Goal: Information Seeking & Learning: Check status

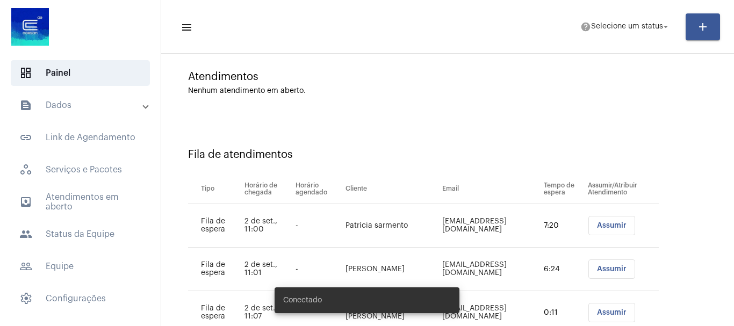
scroll to position [120, 0]
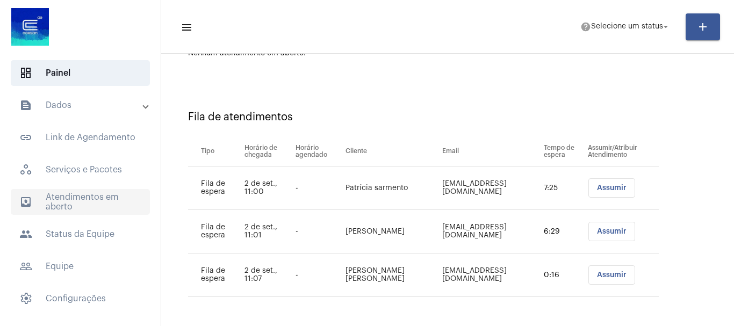
click at [68, 203] on span "outbox_outline Atendimentos em aberto" at bounding box center [80, 202] width 139 height 26
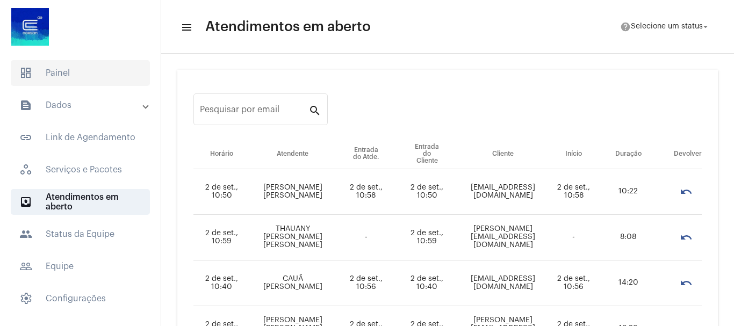
click at [53, 68] on span "dashboard Painel" at bounding box center [80, 73] width 139 height 26
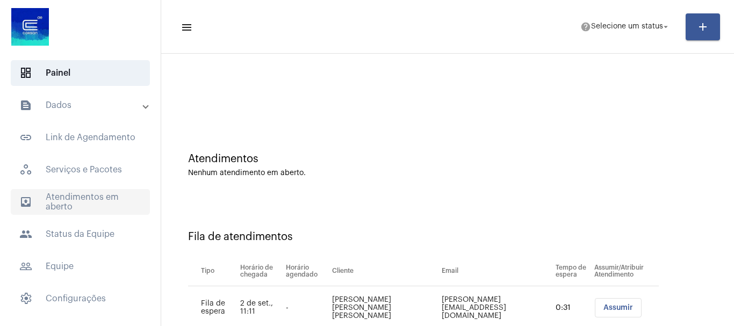
click at [64, 205] on span "outbox_outline Atendimentos em aberto" at bounding box center [80, 202] width 139 height 26
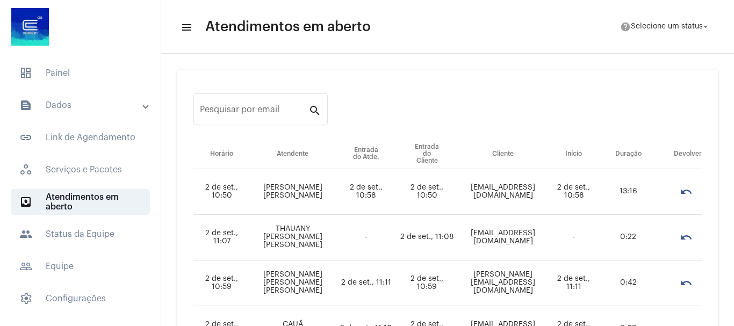
click at [73, 96] on mat-expansion-panel-header "text_snippet_outlined Dados" at bounding box center [83, 105] width 154 height 26
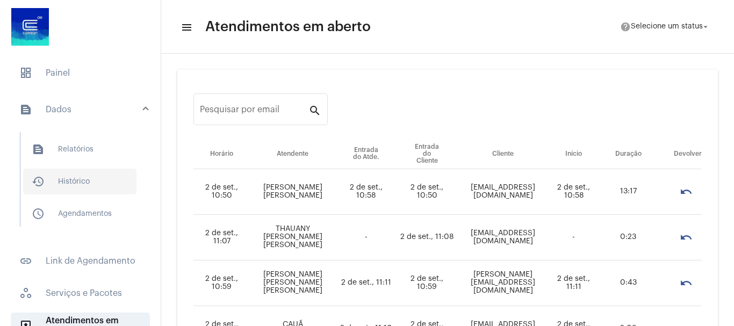
click at [83, 179] on span "history_outlined Histórico" at bounding box center [79, 182] width 113 height 26
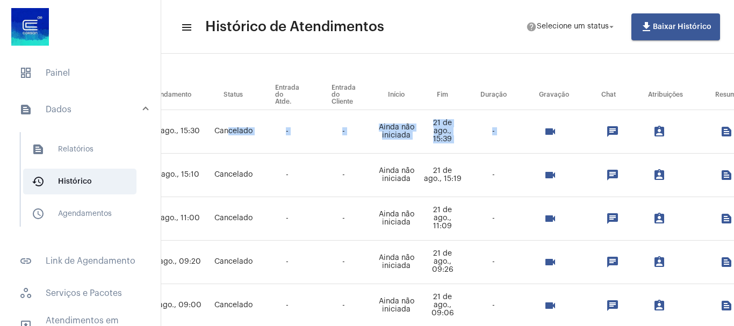
scroll to position [107, 462]
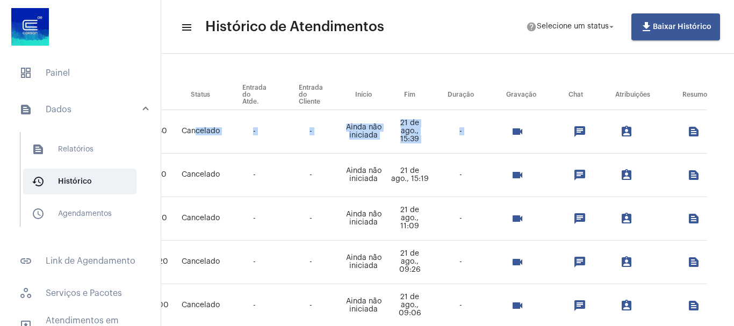
drag, startPoint x: 645, startPoint y: 130, endPoint x: 632, endPoint y: 142, distance: 17.9
click at [632, 142] on tr "- - [PERSON_NAME] [EMAIL_ADDRESS][DOMAIN_NAME] 21 de ago., 15:30 Cancelado - - …" at bounding box center [247, 132] width 919 height 44
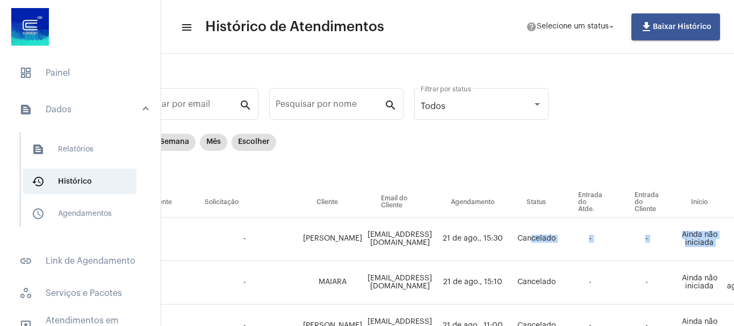
scroll to position [0, 0]
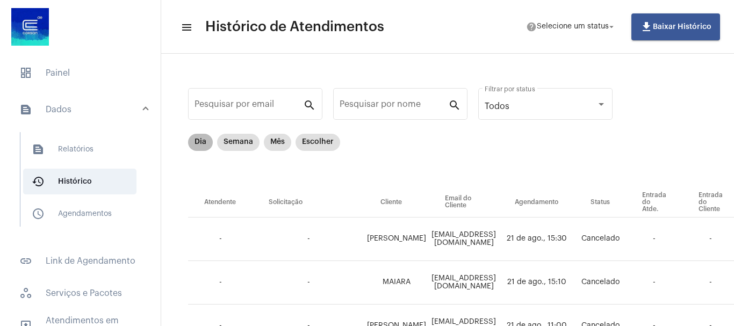
click at [190, 144] on mat-chip "Dia" at bounding box center [200, 142] width 25 height 17
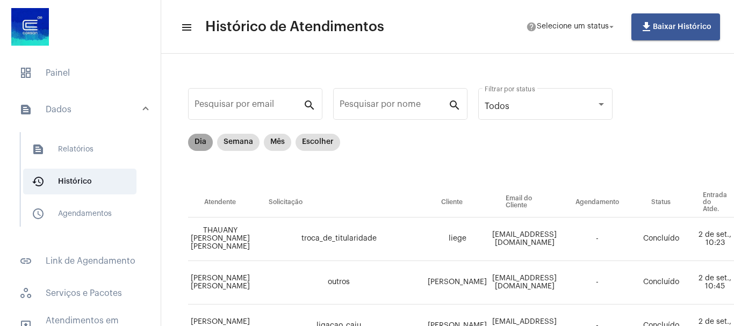
click at [196, 144] on mat-chip "Dia" at bounding box center [200, 142] width 25 height 17
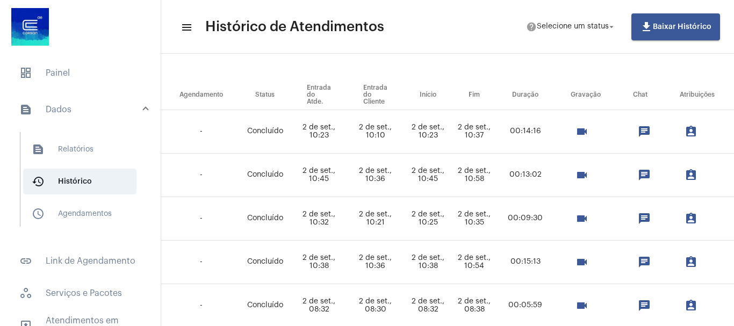
scroll to position [107, 417]
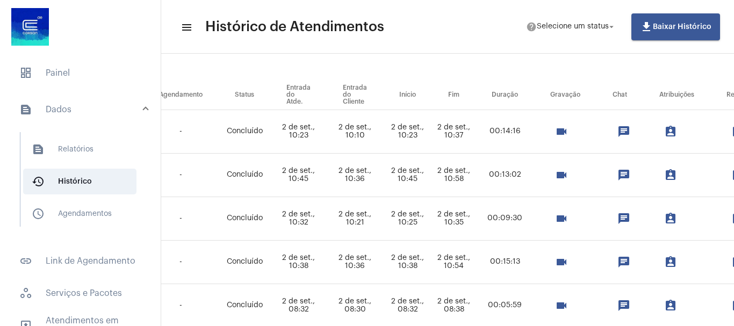
drag, startPoint x: 412, startPoint y: 132, endPoint x: 438, endPoint y: 135, distance: 26.0
click at [383, 135] on td "2 de set., 10:10" at bounding box center [355, 132] width 56 height 44
click at [327, 139] on td "2 de set., 10:23" at bounding box center [298, 132] width 56 height 44
drag, startPoint x: 361, startPoint y: 134, endPoint x: 383, endPoint y: 135, distance: 21.5
click at [327, 135] on td "2 de set., 10:23" at bounding box center [298, 132] width 56 height 44
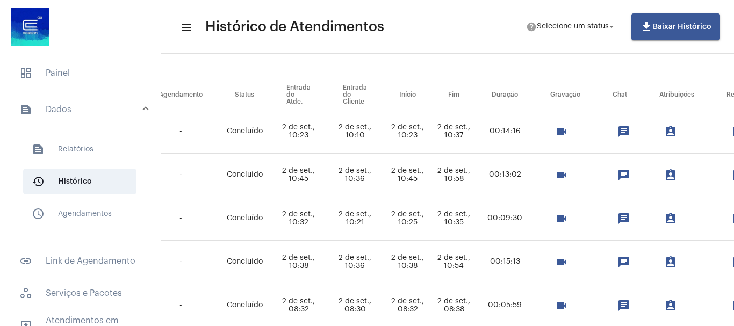
click at [383, 181] on td "2 de set., 10:36" at bounding box center [355, 176] width 56 height 44
drag, startPoint x: 407, startPoint y: 173, endPoint x: 435, endPoint y: 180, distance: 28.9
click at [383, 180] on td "2 de set., 10:36" at bounding box center [355, 176] width 56 height 44
drag, startPoint x: 355, startPoint y: 177, endPoint x: 376, endPoint y: 177, distance: 20.4
click at [327, 177] on td "2 de set., 10:45" at bounding box center [298, 176] width 56 height 44
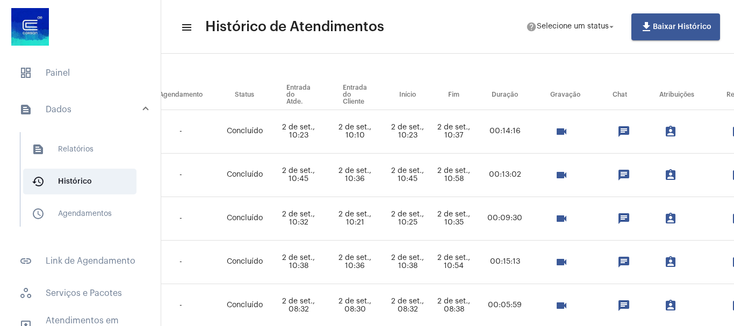
click at [383, 221] on td "2 de set., 10:21" at bounding box center [355, 219] width 56 height 44
drag, startPoint x: 411, startPoint y: 218, endPoint x: 432, endPoint y: 223, distance: 21.5
click at [383, 223] on td "2 de set., 10:21" at bounding box center [355, 219] width 56 height 44
click at [327, 222] on td "2 de set., 10:32" at bounding box center [298, 219] width 56 height 44
drag, startPoint x: 355, startPoint y: 219, endPoint x: 388, endPoint y: 217, distance: 32.3
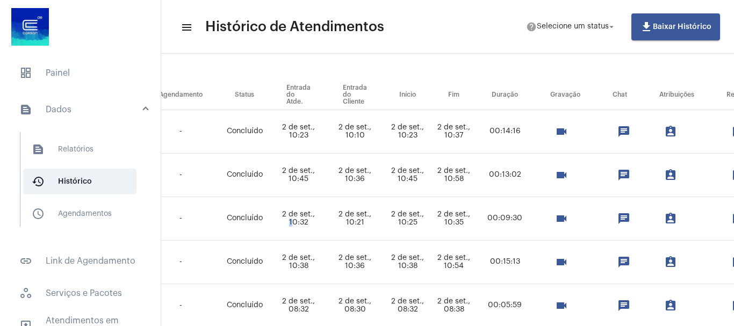
click at [327, 217] on td "2 de set., 10:32" at bounding box center [298, 219] width 56 height 44
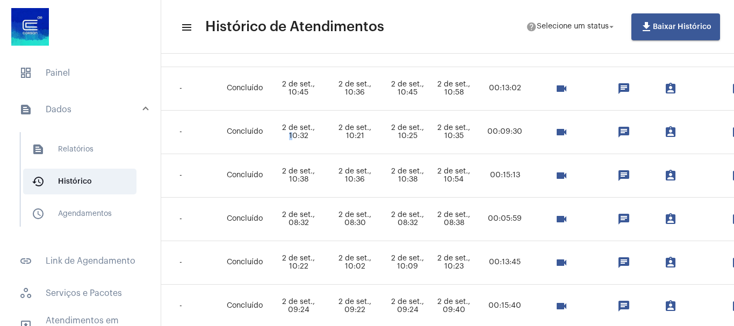
scroll to position [215, 417]
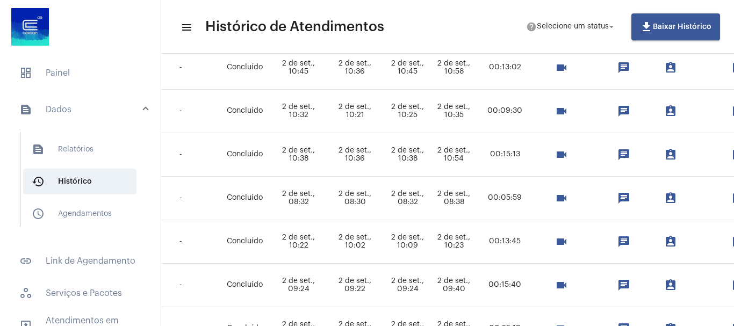
click at [383, 167] on td "2 de set., 10:36" at bounding box center [355, 155] width 56 height 44
drag, startPoint x: 417, startPoint y: 158, endPoint x: 435, endPoint y: 161, distance: 19.0
click at [383, 161] on td "2 de set., 10:36" at bounding box center [355, 155] width 56 height 44
drag, startPoint x: 354, startPoint y: 160, endPoint x: 379, endPoint y: 160, distance: 24.7
click at [327, 160] on td "2 de set., 10:38" at bounding box center [298, 155] width 56 height 44
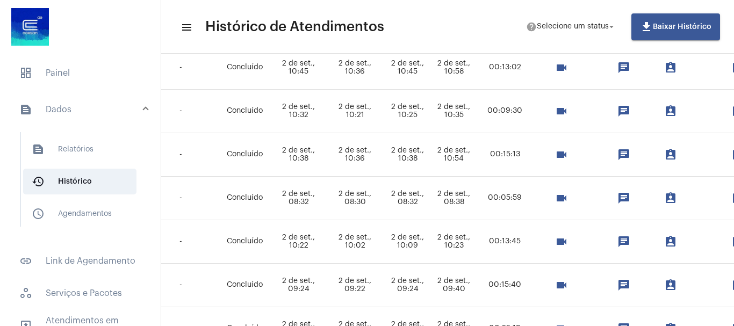
drag, startPoint x: 417, startPoint y: 196, endPoint x: 442, endPoint y: 198, distance: 25.4
click at [383, 198] on td "2 de set., 08:30" at bounding box center [355, 199] width 56 height 44
drag, startPoint x: 356, startPoint y: 198, endPoint x: 393, endPoint y: 202, distance: 37.3
click at [327, 202] on td "2 de set., 08:32" at bounding box center [298, 199] width 56 height 44
drag, startPoint x: 418, startPoint y: 241, endPoint x: 427, endPoint y: 241, distance: 9.1
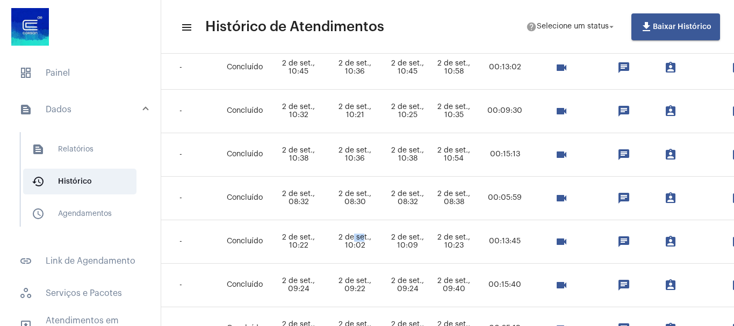
click at [383, 241] on td "2 de set., 10:02" at bounding box center [355, 242] width 56 height 44
click at [327, 242] on td "2 de set., 10:22" at bounding box center [298, 242] width 56 height 44
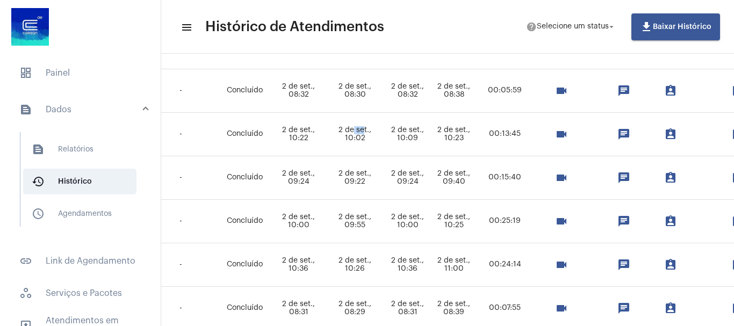
drag, startPoint x: 362, startPoint y: 181, endPoint x: 437, endPoint y: 189, distance: 75.2
click at [437, 189] on tr "[PERSON_NAME] [PERSON_NAME] outros [PERSON_NAME] dos [PERSON_NAME] [EMAIL_ADDRE…" at bounding box center [262, 178] width 980 height 44
drag, startPoint x: 363, startPoint y: 226, endPoint x: 433, endPoint y: 226, distance: 69.9
click at [433, 226] on tr "[PERSON_NAME] [PERSON_NAME] outros [PERSON_NAME] [DOMAIN_NAME][EMAIL_ADDRESS][D…" at bounding box center [262, 222] width 980 height 44
click at [327, 262] on td "2 de set., 10:36" at bounding box center [298, 265] width 56 height 44
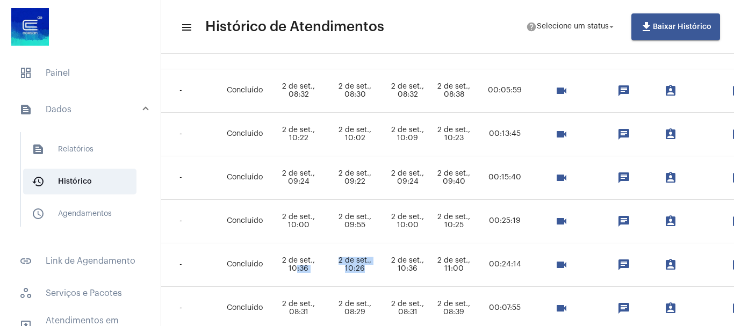
drag, startPoint x: 360, startPoint y: 269, endPoint x: 427, endPoint y: 270, distance: 67.2
click at [427, 270] on tr "[PERSON_NAME] substituicao_de_fatura_por_acerto_de_servico [PERSON_NAME] [EMAIL…" at bounding box center [262, 265] width 980 height 44
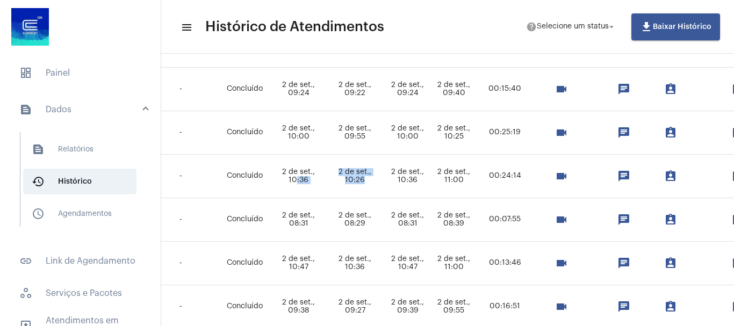
scroll to position [430, 417]
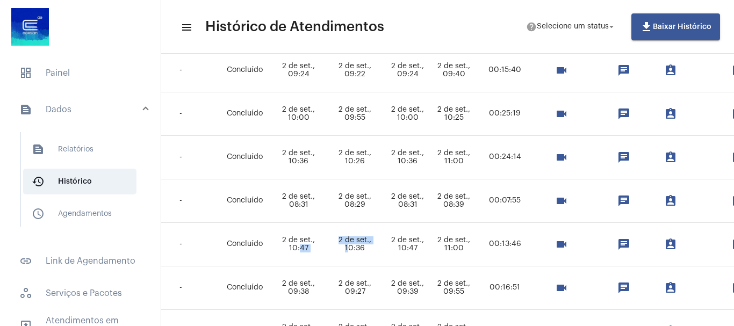
drag, startPoint x: 365, startPoint y: 250, endPoint x: 410, endPoint y: 255, distance: 44.3
click at [410, 255] on tr "[PERSON_NAME] [PERSON_NAME] ligacao_caiu Joao [EMAIL_ADDRESS][DOMAIN_NAME] - Co…" at bounding box center [262, 245] width 980 height 44
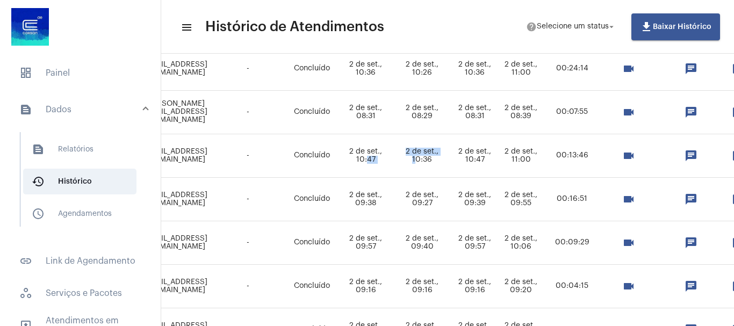
scroll to position [537, 349]
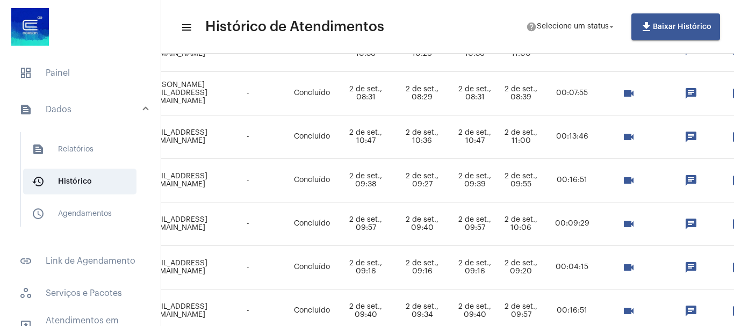
click at [543, 216] on td "2 de set., 10:06" at bounding box center [521, 225] width 44 height 44
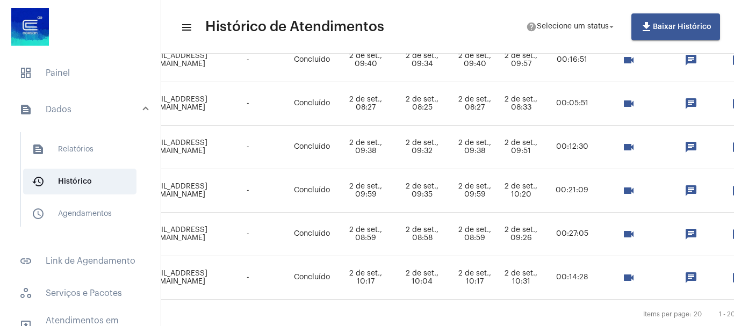
scroll to position [806, 349]
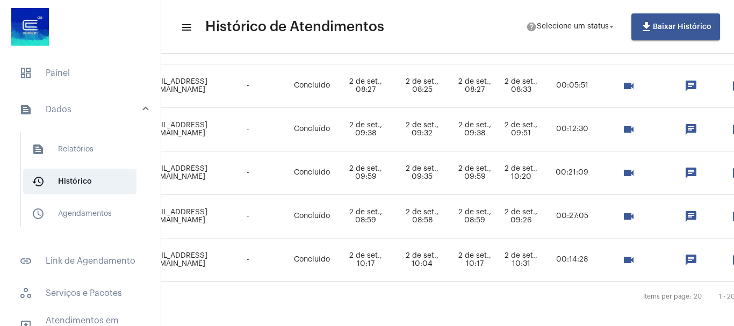
click at [394, 259] on td "2 de set., 10:17" at bounding box center [366, 261] width 56 height 44
drag, startPoint x: 418, startPoint y: 266, endPoint x: 454, endPoint y: 261, distance: 36.3
click at [394, 261] on td "2 de set., 10:17" at bounding box center [366, 261] width 56 height 44
click at [499, 262] on td "2 de set., 10:17" at bounding box center [474, 261] width 49 height 44
drag, startPoint x: 529, startPoint y: 263, endPoint x: 561, endPoint y: 262, distance: 32.3
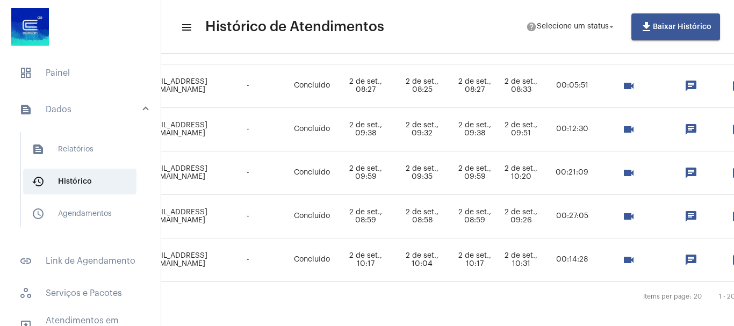
click at [499, 262] on td "2 de set., 10:17" at bounding box center [474, 261] width 49 height 44
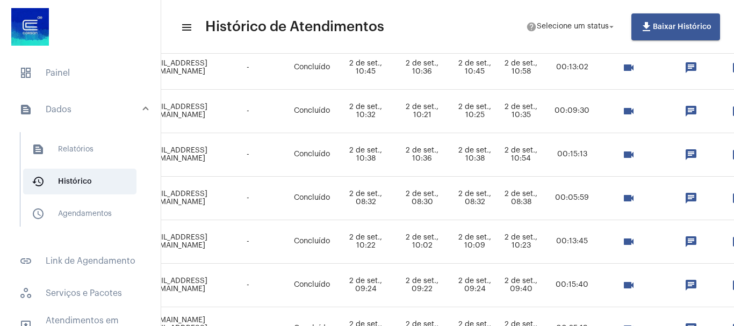
scroll to position [269, 349]
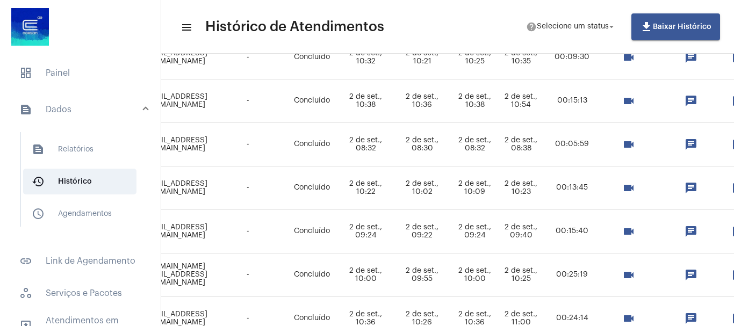
drag, startPoint x: 428, startPoint y: 194, endPoint x: 455, endPoint y: 193, distance: 27.4
click at [394, 193] on td "2 de set., 10:22" at bounding box center [366, 189] width 56 height 44
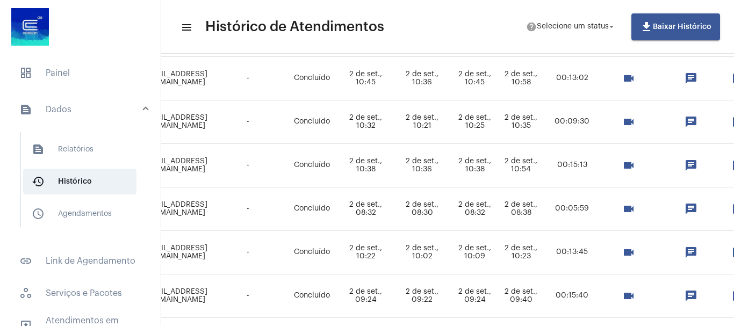
scroll to position [215, 349]
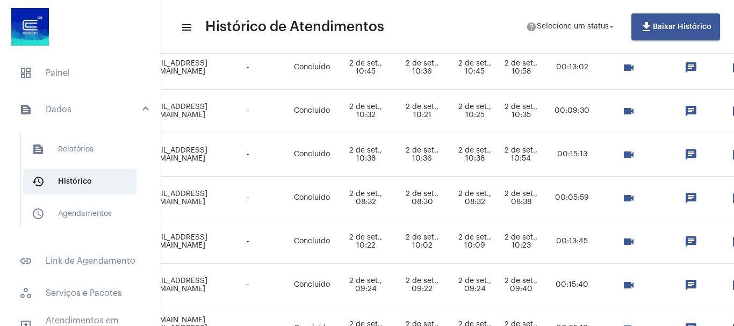
click at [499, 239] on td "2 de set., 10:09" at bounding box center [474, 242] width 49 height 44
drag, startPoint x: 528, startPoint y: 241, endPoint x: 562, endPoint y: 245, distance: 34.0
click at [499, 245] on td "2 de set., 10:09" at bounding box center [474, 242] width 49 height 44
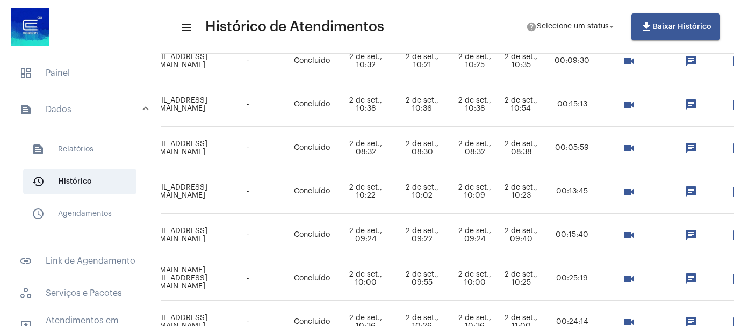
scroll to position [269, 349]
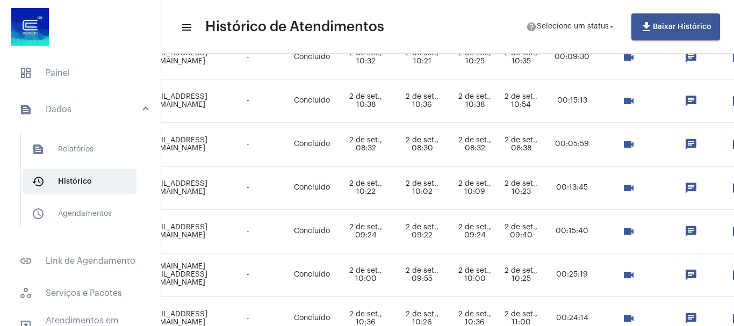
click at [450, 185] on td "2 de set., 10:02" at bounding box center [422, 189] width 56 height 44
drag, startPoint x: 477, startPoint y: 193, endPoint x: 505, endPoint y: 195, distance: 28.5
click at [450, 195] on td "2 de set., 10:02" at bounding box center [422, 189] width 56 height 44
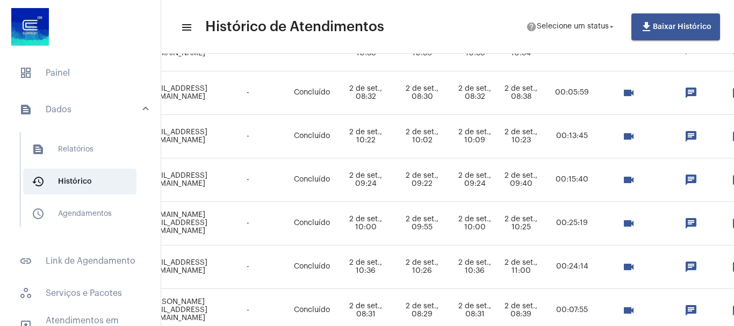
scroll to position [322, 349]
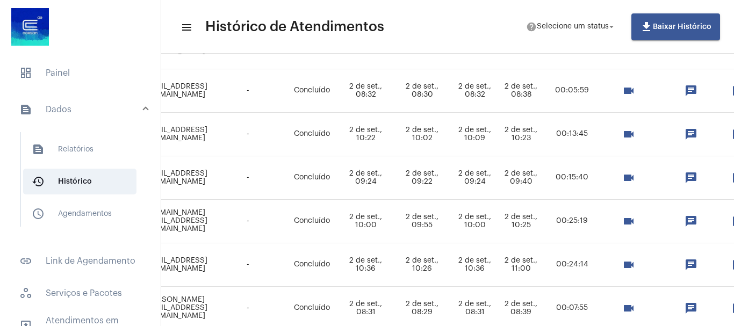
click at [394, 144] on td "2 de set., 10:22" at bounding box center [366, 135] width 56 height 44
drag, startPoint x: 427, startPoint y: 138, endPoint x: 449, endPoint y: 135, distance: 22.2
click at [394, 135] on td "2 de set., 10:22" at bounding box center [366, 135] width 56 height 44
drag, startPoint x: 429, startPoint y: 137, endPoint x: 441, endPoint y: 138, distance: 11.8
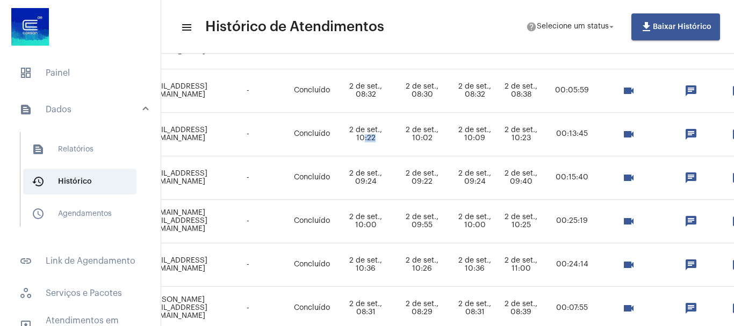
click at [394, 138] on td "2 de set., 10:22" at bounding box center [366, 135] width 56 height 44
click at [394, 146] on td "2 de set., 10:22" at bounding box center [366, 135] width 56 height 44
click at [394, 135] on td "2 de set., 10:22" at bounding box center [366, 135] width 56 height 44
drag, startPoint x: 418, startPoint y: 133, endPoint x: 444, endPoint y: 143, distance: 28.6
click at [394, 143] on td "2 de set., 10:22" at bounding box center [366, 135] width 56 height 44
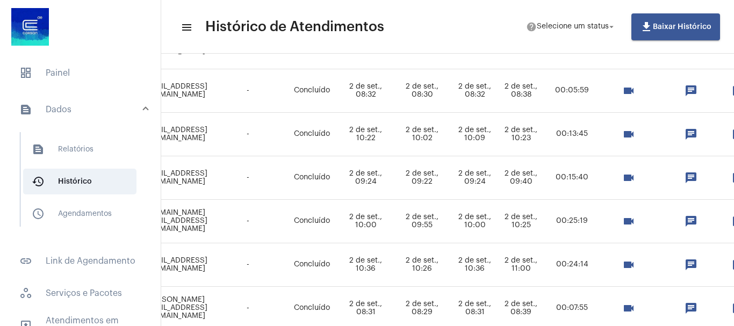
click at [394, 145] on td "2 de set., 10:22" at bounding box center [366, 135] width 56 height 44
drag, startPoint x: 527, startPoint y: 132, endPoint x: 521, endPoint y: 178, distance: 46.1
click at [521, 177] on tbody "[PERSON_NAME] [PERSON_NAME] troca_de_titularidade liege [EMAIL_ADDRESS][DOMAIN_…" at bounding box center [329, 330] width 980 height 871
click at [450, 130] on td "2 de set., 10:02" at bounding box center [422, 135] width 56 height 44
click at [394, 138] on td "2 de set., 10:22" at bounding box center [366, 135] width 56 height 44
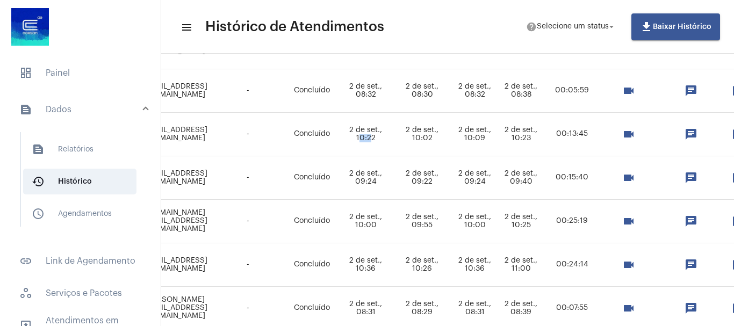
drag, startPoint x: 424, startPoint y: 137, endPoint x: 435, endPoint y: 137, distance: 11.8
click at [394, 137] on td "2 de set., 10:22" at bounding box center [366, 135] width 56 height 44
click at [499, 211] on td "2 de set., 10:00" at bounding box center [474, 222] width 49 height 44
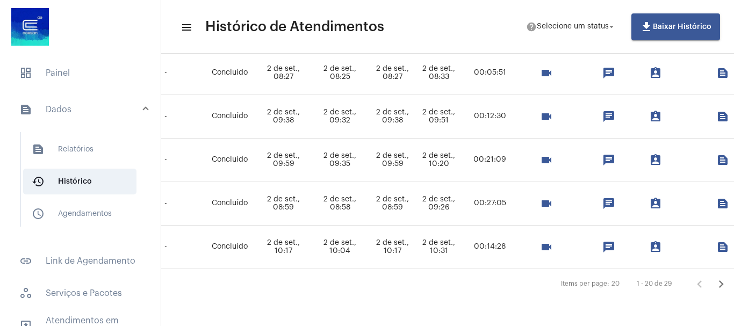
scroll to position [827, 536]
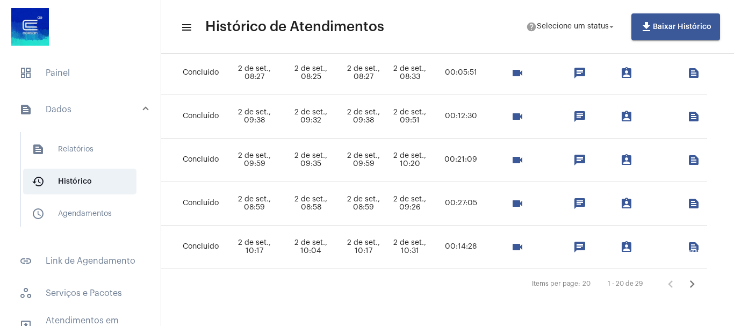
click at [690, 281] on icon "Próxima página" at bounding box center [692, 285] width 5 height 8
click at [691, 277] on icon "Próxima página" at bounding box center [692, 284] width 15 height 15
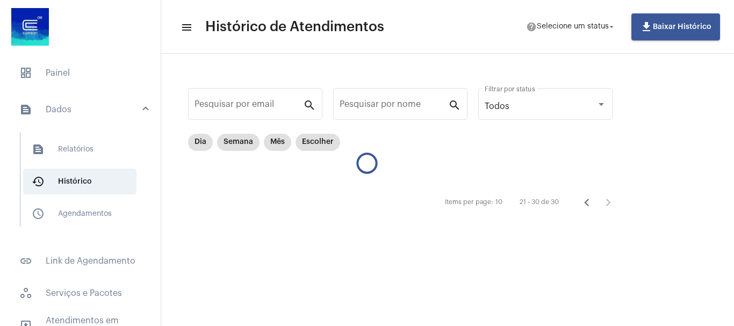
scroll to position [0, 0]
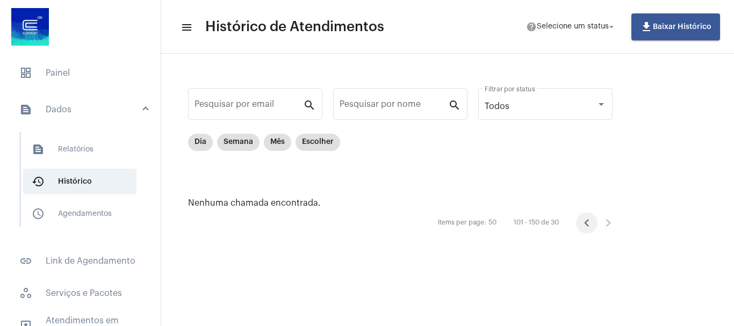
click at [587, 222] on icon "Página anterior" at bounding box center [586, 223] width 15 height 15
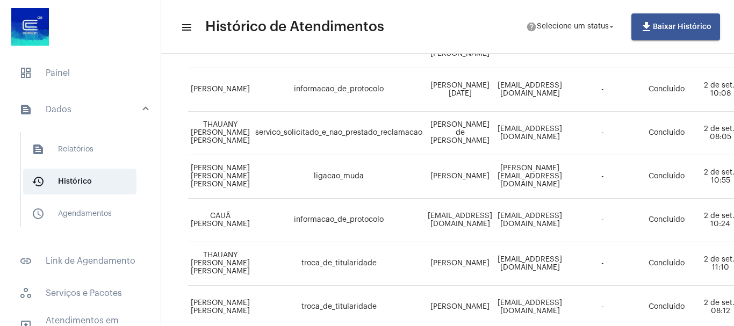
scroll to position [376, 0]
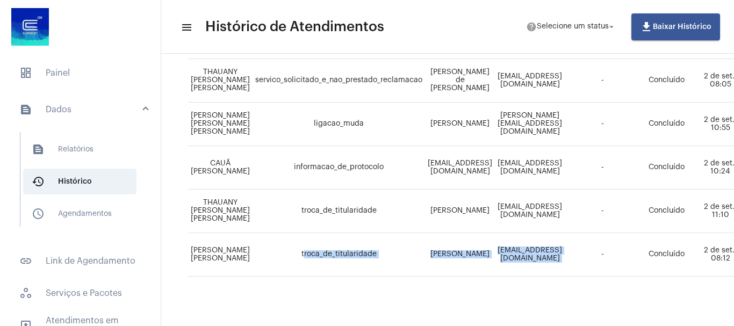
drag, startPoint x: 305, startPoint y: 257, endPoint x: 677, endPoint y: 257, distance: 371.9
click at [677, 257] on tr "[PERSON_NAME] [PERSON_NAME] troca_de_titularidade [PERSON_NAME] [EMAIL_ADDRESS]…" at bounding box center [680, 255] width 985 height 44
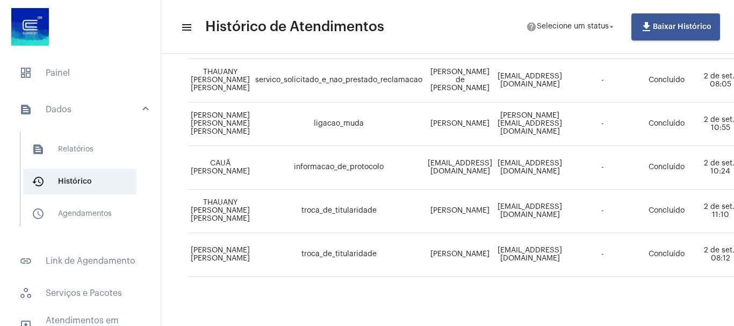
click at [481, 195] on td "[PERSON_NAME]" at bounding box center [460, 212] width 70 height 44
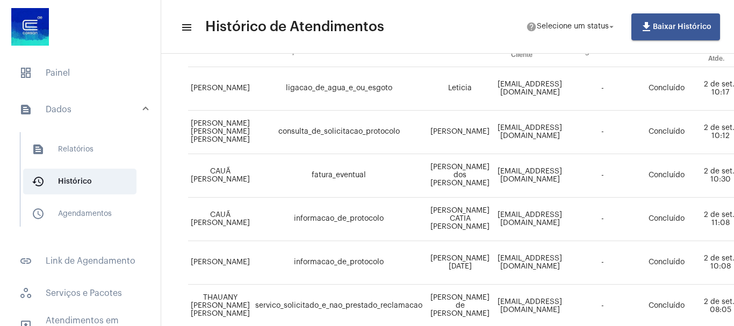
scroll to position [0, 0]
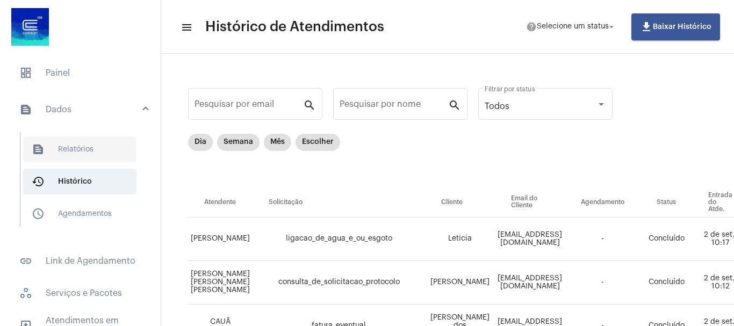
click at [63, 146] on span "text_snippet_outlined Relatórios" at bounding box center [79, 150] width 113 height 26
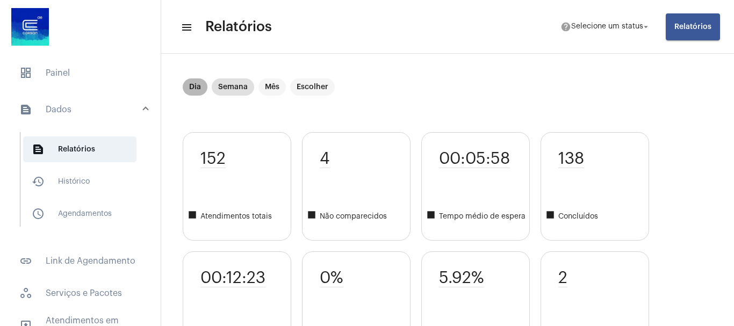
click at [193, 86] on mat-chip "Dia" at bounding box center [195, 86] width 25 height 17
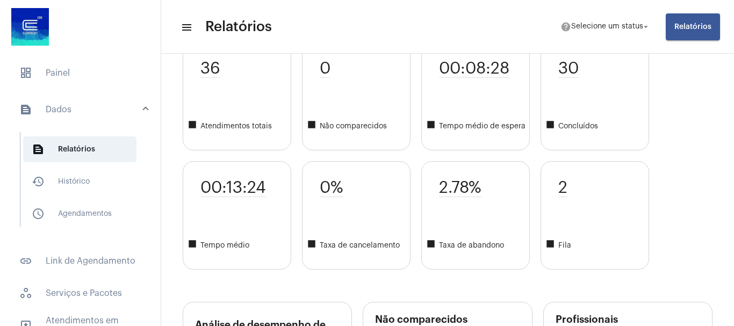
scroll to position [107, 0]
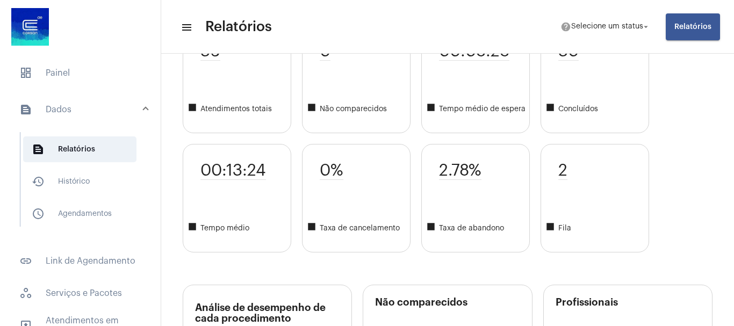
click at [321, 168] on span "0%" at bounding box center [332, 171] width 24 height 18
drag, startPoint x: 323, startPoint y: 166, endPoint x: 366, endPoint y: 170, distance: 43.2
click at [366, 170] on div "0% square Taxa de cancelamento" at bounding box center [356, 198] width 109 height 109
click at [451, 167] on span "2.78%" at bounding box center [460, 171] width 42 height 18
drag, startPoint x: 439, startPoint y: 163, endPoint x: 522, endPoint y: 171, distance: 84.2
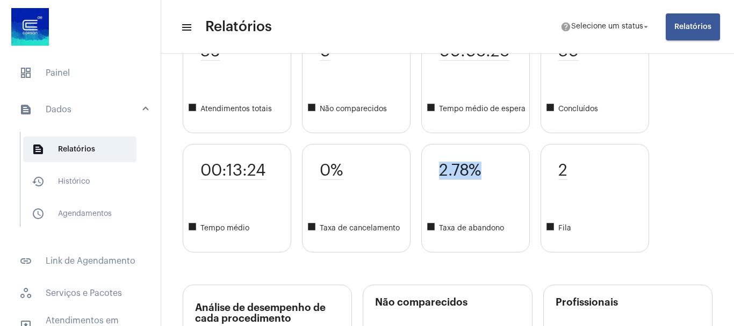
click at [522, 171] on div "2.78% square Taxa de abandono" at bounding box center [475, 198] width 109 height 109
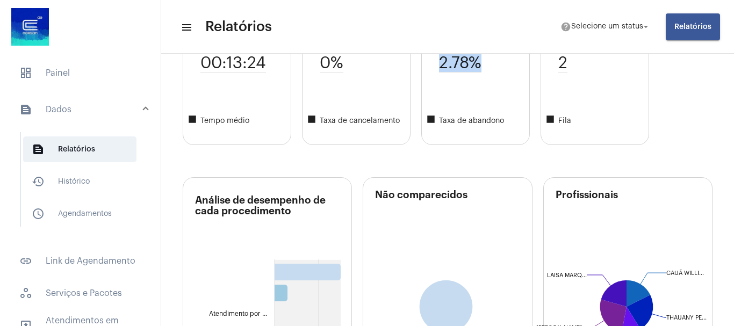
scroll to position [0, 0]
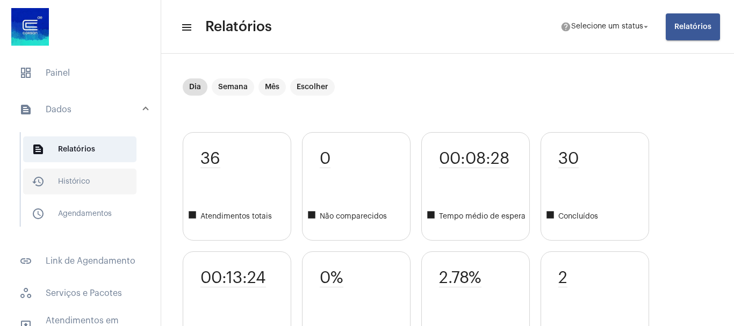
click at [84, 177] on span "history_outlined Histórico" at bounding box center [79, 182] width 113 height 26
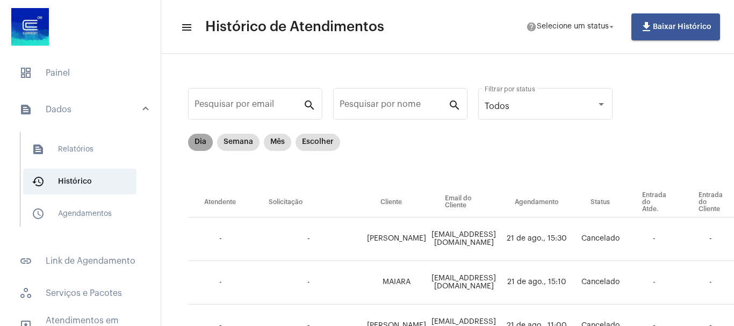
click at [200, 144] on mat-chip "Dia" at bounding box center [200, 142] width 25 height 17
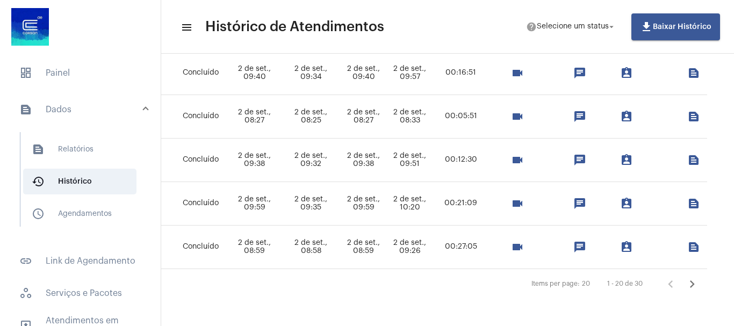
scroll to position [827, 536]
click at [690, 281] on icon "Próxima página" at bounding box center [692, 285] width 5 height 8
click at [685, 277] on icon "Próxima página" at bounding box center [692, 284] width 15 height 15
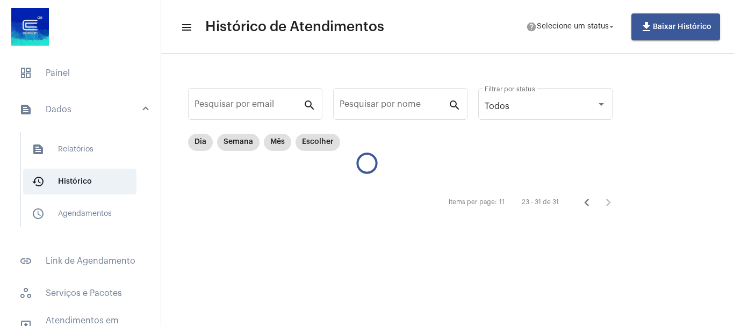
scroll to position [0, 0]
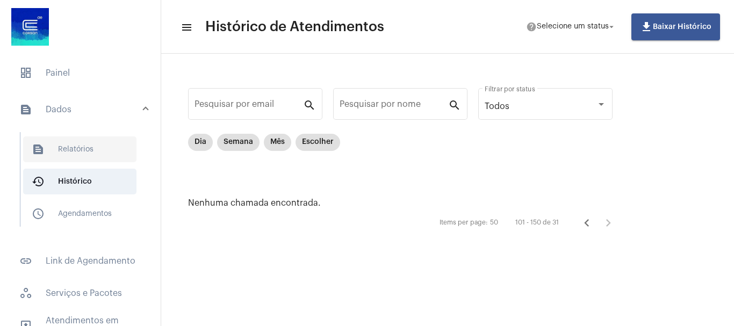
click at [68, 147] on span "text_snippet_outlined Relatórios" at bounding box center [79, 150] width 113 height 26
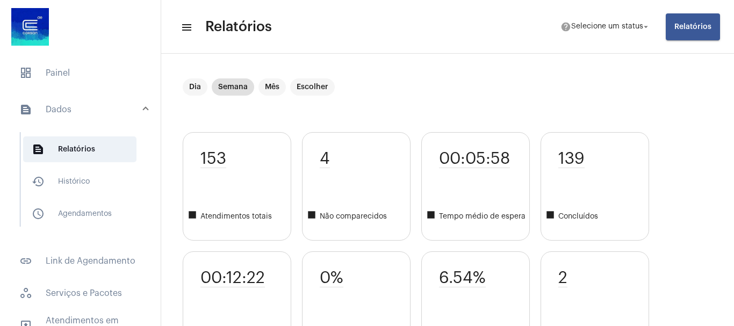
click at [629, 272] on div "2 square Fila" at bounding box center [595, 306] width 109 height 109
drag, startPoint x: 544, startPoint y: 271, endPoint x: 590, endPoint y: 270, distance: 45.2
click at [590, 270] on div "2 square Fila" at bounding box center [595, 306] width 109 height 109
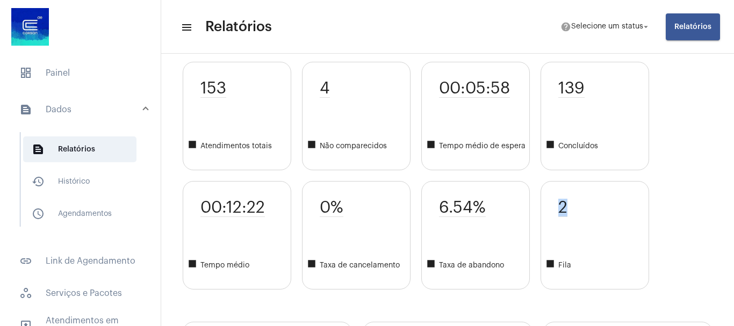
scroll to position [54, 0]
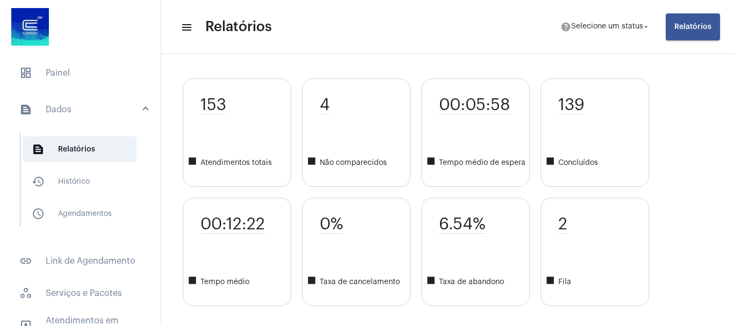
click at [464, 239] on div "6.54% square Taxa de abandono" at bounding box center [475, 252] width 109 height 109
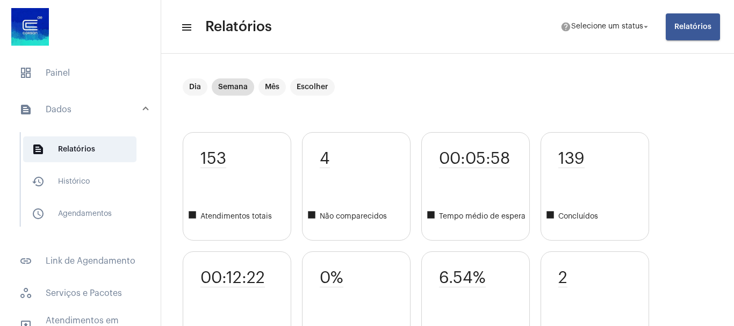
click at [63, 56] on mat-list "dashboard Painel text_snippet_outlined Dados text_snippet_outlined Relatórios h…" at bounding box center [80, 262] width 161 height 412
click at [45, 70] on span "dashboard Painel" at bounding box center [80, 73] width 139 height 26
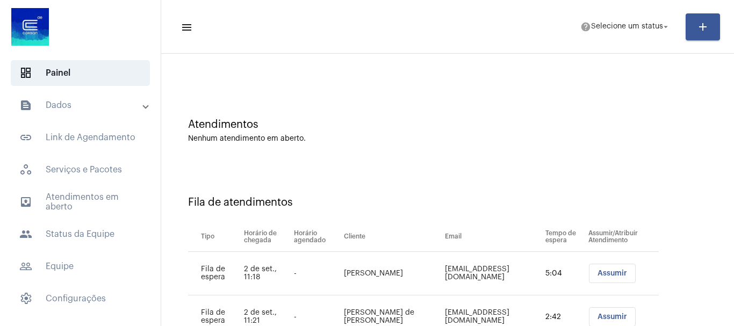
scroll to position [76, 0]
